Goal: Task Accomplishment & Management: Use online tool/utility

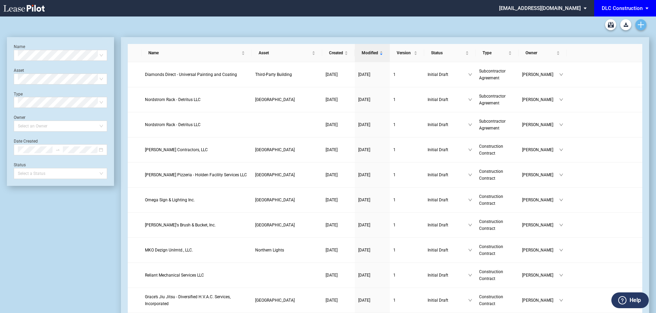
click at [641, 21] on link "Create new document" at bounding box center [640, 24] width 11 height 11
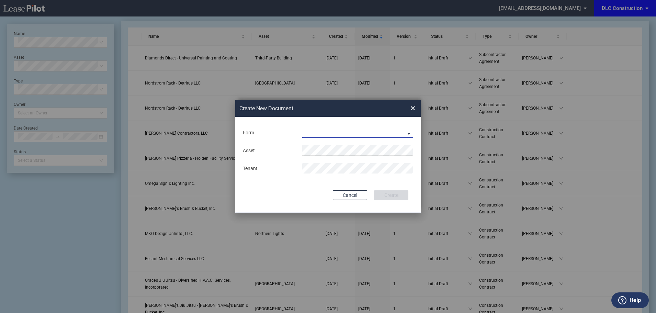
click at [382, 128] on md-select "Construction Contract Subcontractor Agreement" at bounding box center [357, 132] width 111 height 10
click at [416, 109] on md-backdrop at bounding box center [328, 164] width 656 height 329
click at [412, 110] on span "×" at bounding box center [412, 108] width 5 height 11
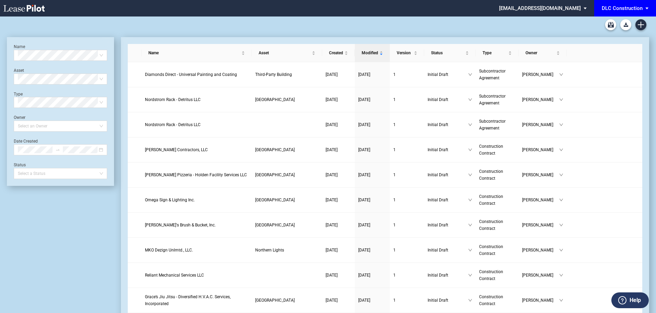
scroll to position [16, 0]
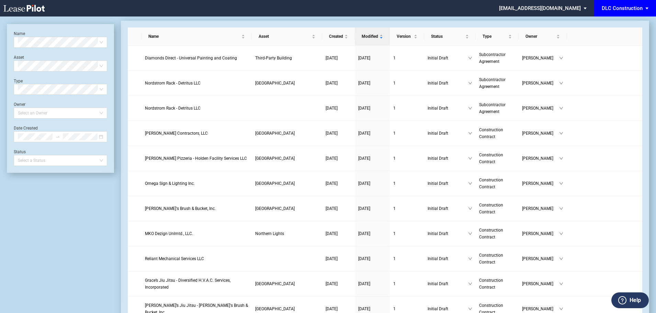
click at [628, 7] on div "DLC Construction" at bounding box center [621, 8] width 41 height 6
click at [617, 19] on md-option "DLC" at bounding box center [620, 18] width 65 height 11
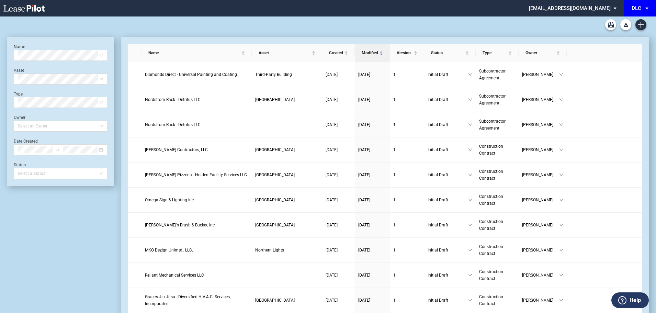
scroll to position [16, 0]
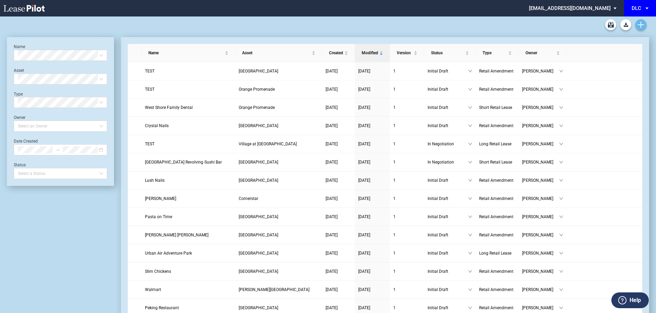
click at [646, 23] on link "Create new document" at bounding box center [640, 24] width 11 height 11
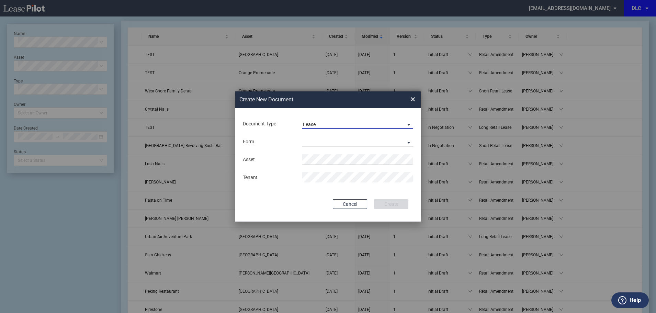
click at [344, 123] on span "Lease" at bounding box center [352, 124] width 99 height 7
click at [342, 105] on md-backdrop at bounding box center [328, 164] width 656 height 329
click at [322, 141] on md-select "Long Retail Lease Short Retail Lease" at bounding box center [357, 141] width 111 height 10
click at [326, 111] on md-backdrop at bounding box center [328, 164] width 656 height 329
click at [322, 125] on span "Lease" at bounding box center [352, 124] width 99 height 7
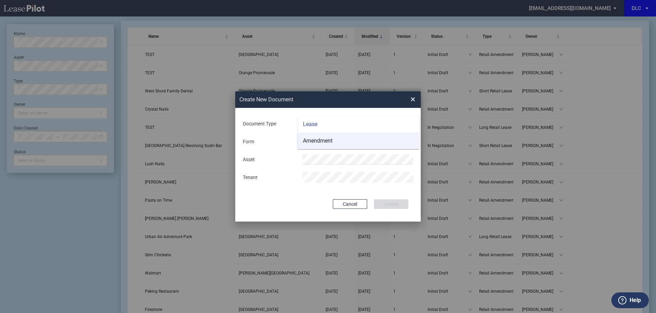
click at [319, 145] on md-option "Amendment" at bounding box center [358, 141] width 122 height 16
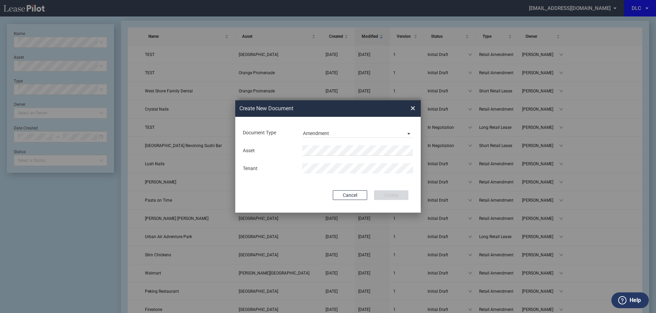
click at [322, 143] on div "Asset Tenant" at bounding box center [328, 159] width 172 height 36
click at [413, 108] on span "×" at bounding box center [412, 108] width 5 height 11
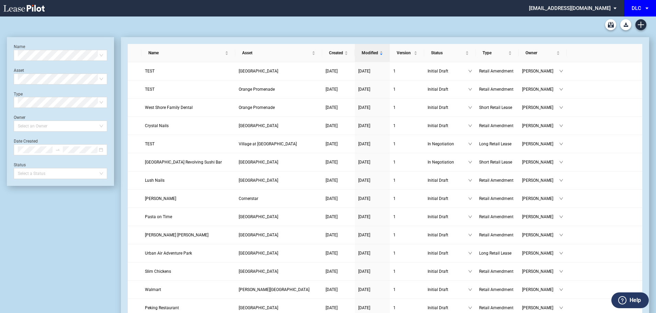
scroll to position [16, 0]
